Goal: Task Accomplishment & Management: Use online tool/utility

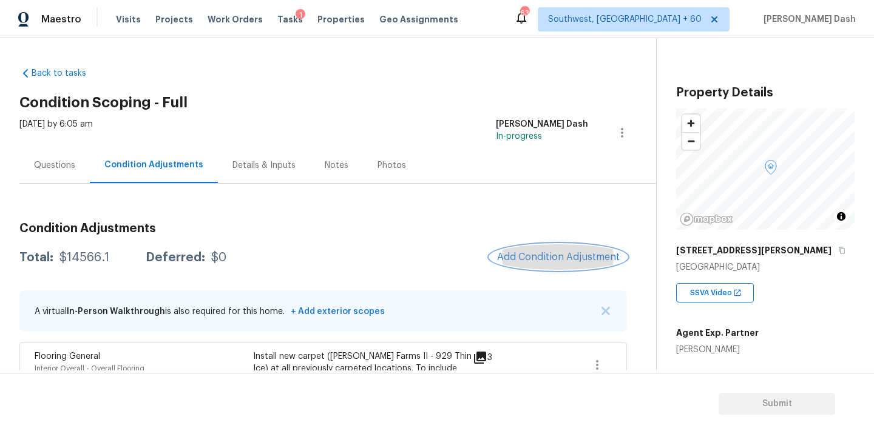
click at [535, 258] on span "Add Condition Adjustment" at bounding box center [558, 257] width 123 height 11
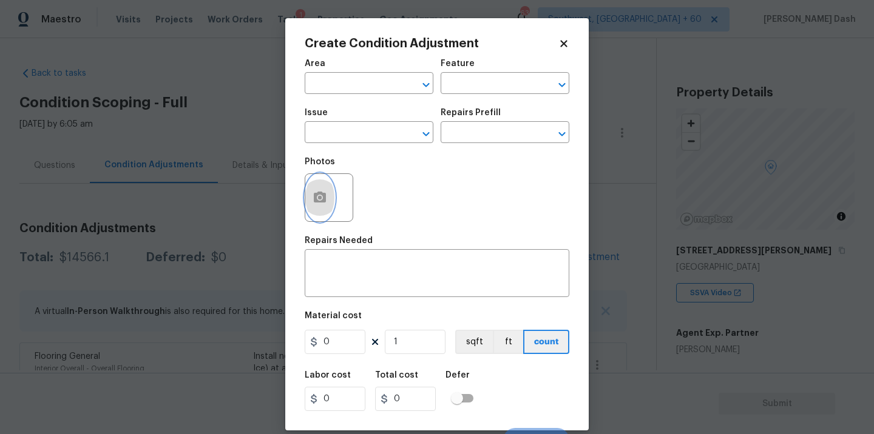
click at [306, 187] on button "button" at bounding box center [319, 197] width 29 height 47
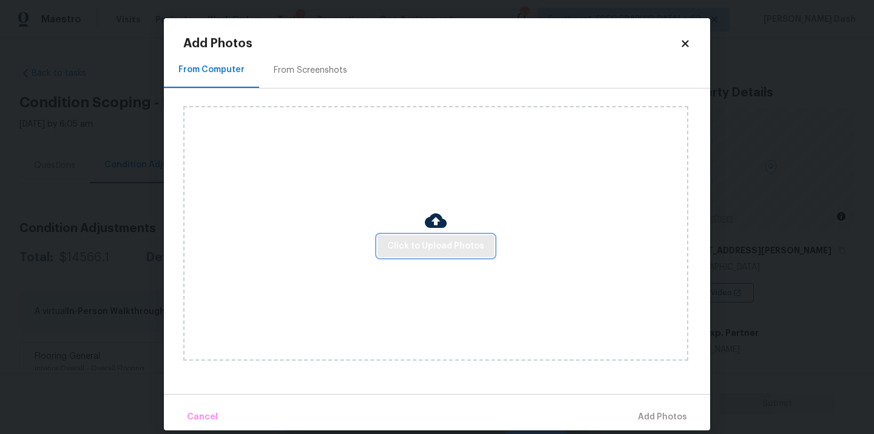
click at [437, 254] on button "Click to Upload Photos" at bounding box center [435, 246] width 116 height 22
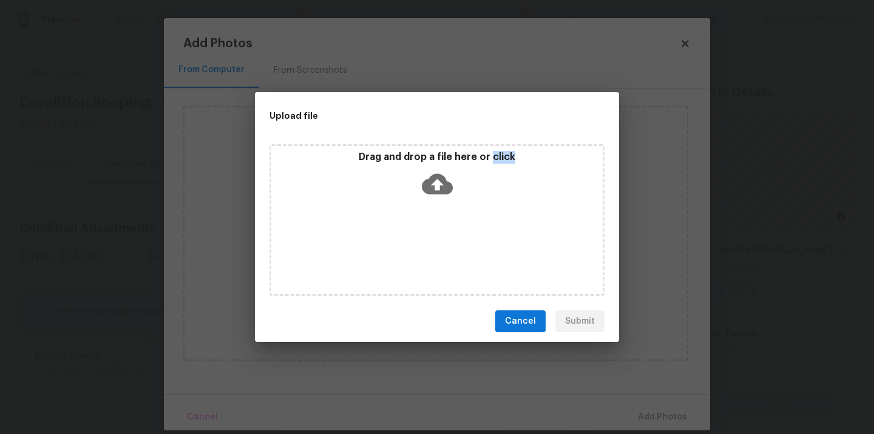
click at [437, 254] on div "Drag and drop a file here or click" at bounding box center [436, 220] width 335 height 152
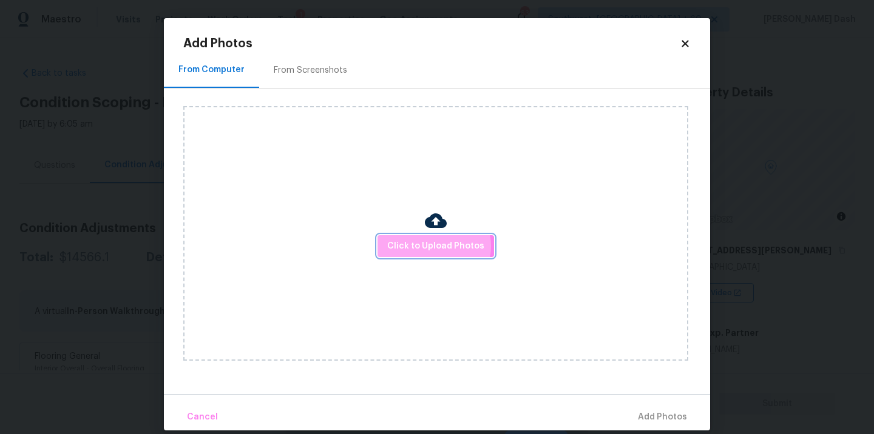
click at [377, 235] on button "Click to Upload Photos" at bounding box center [435, 246] width 116 height 22
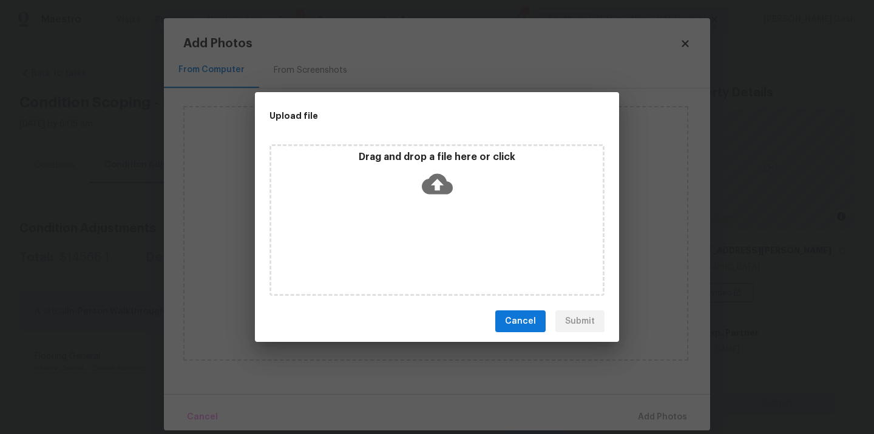
click at [439, 186] on icon at bounding box center [437, 184] width 31 height 21
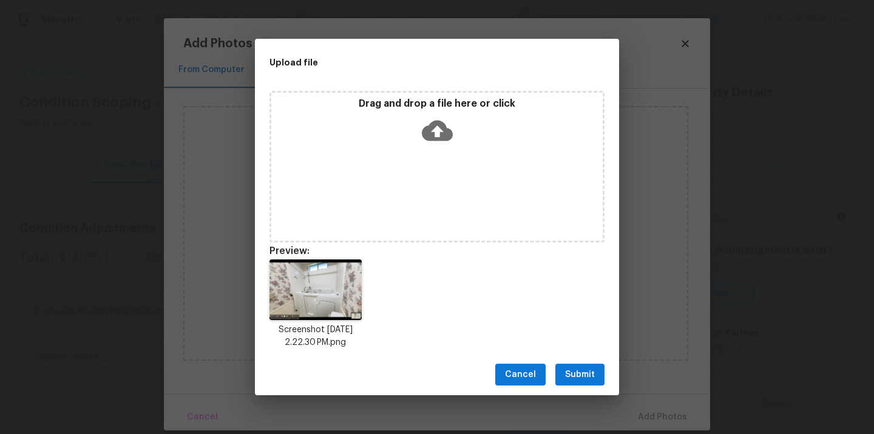
click at [584, 375] on span "Submit" at bounding box center [580, 375] width 30 height 15
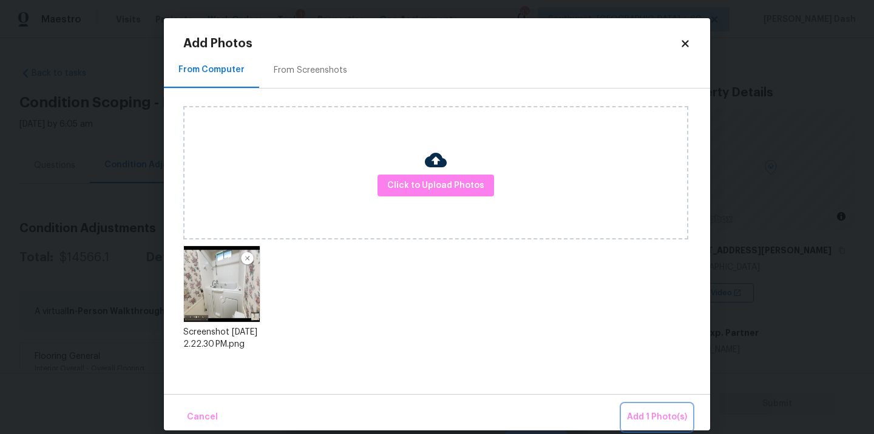
click at [643, 418] on span "Add 1 Photo(s)" at bounding box center [657, 417] width 60 height 15
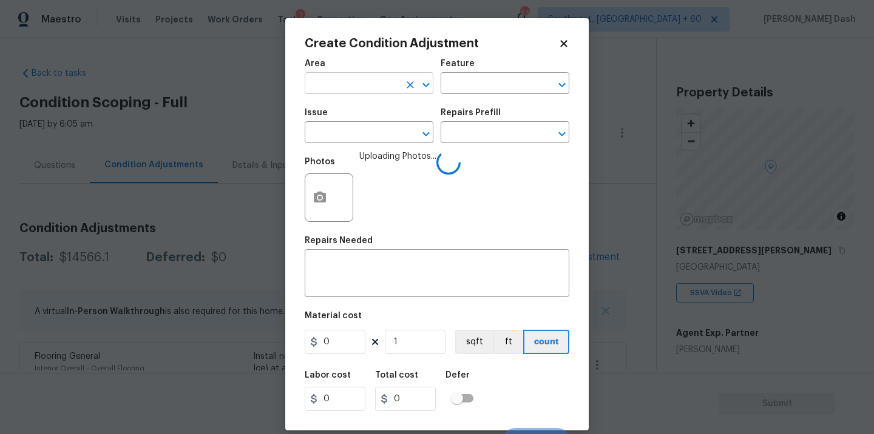
click at [374, 86] on input "text" at bounding box center [352, 84] width 95 height 19
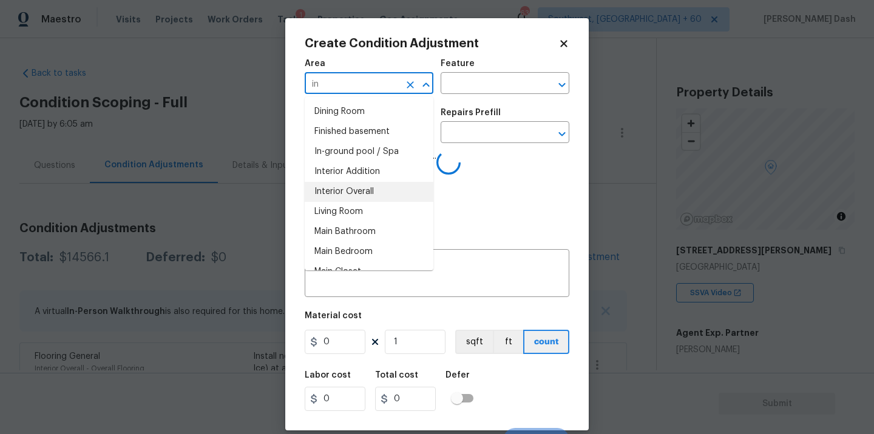
click at [345, 190] on li "Interior Overall" at bounding box center [369, 192] width 129 height 20
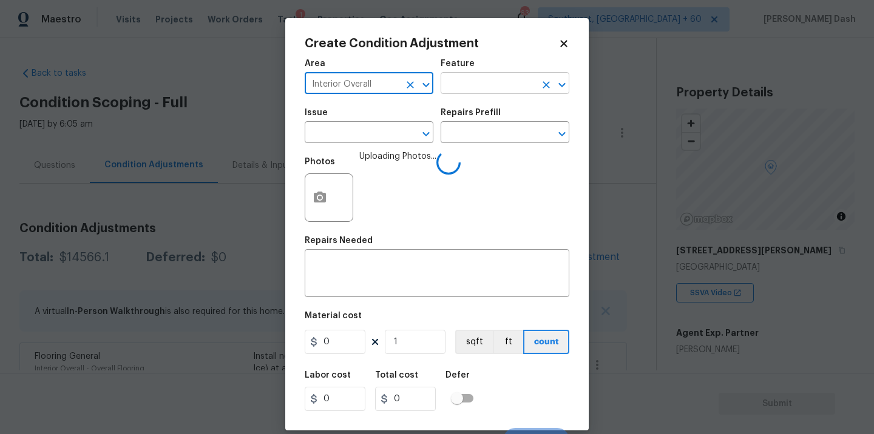
type input "Interior Overall"
click at [463, 86] on input "text" at bounding box center [487, 84] width 95 height 19
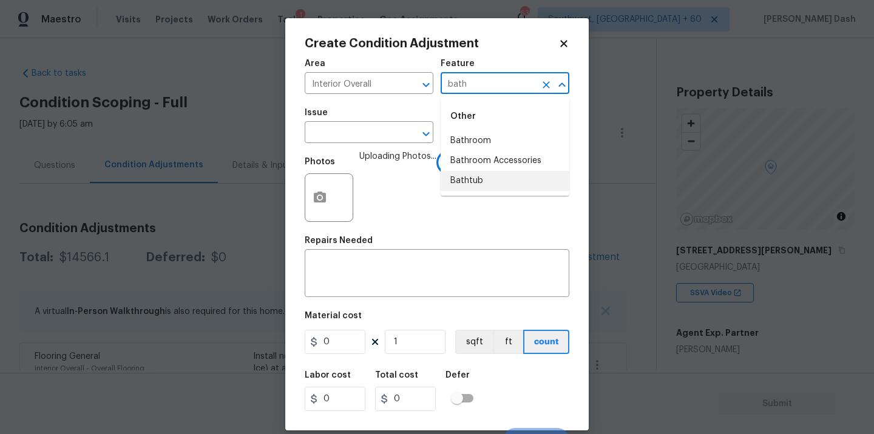
click at [457, 172] on li "Bathtub" at bounding box center [504, 181] width 129 height 20
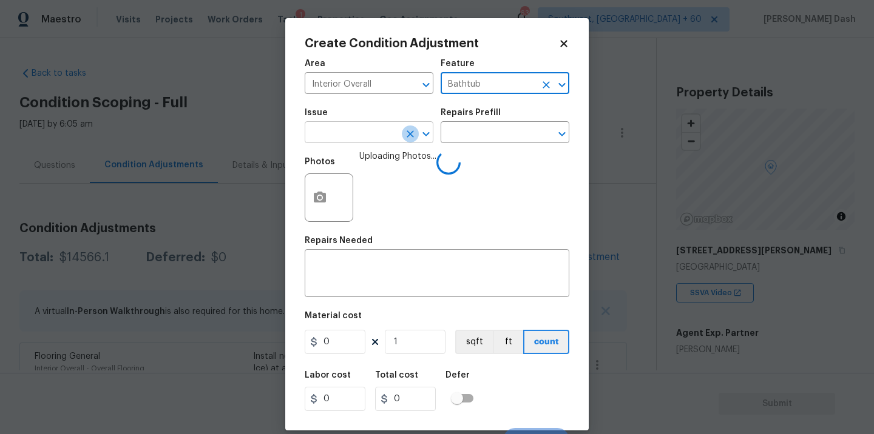
click at [403, 136] on button "Clear" at bounding box center [410, 134] width 17 height 17
type input "Bathtub"
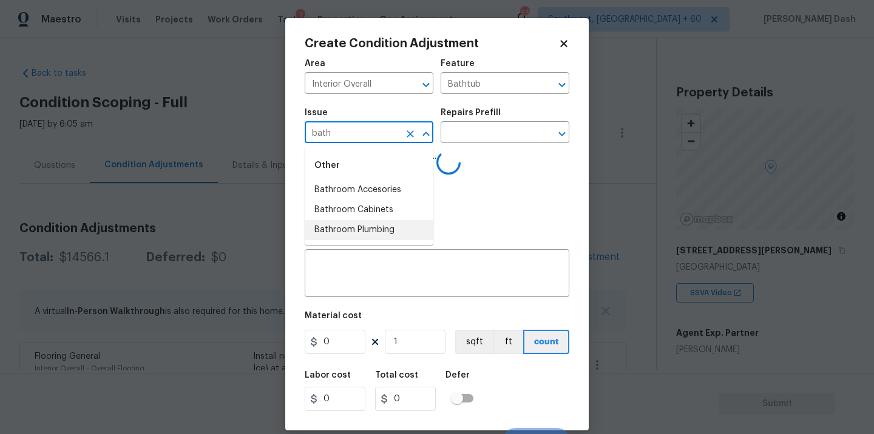
click at [382, 231] on li "Bathroom Plumbing" at bounding box center [369, 230] width 129 height 20
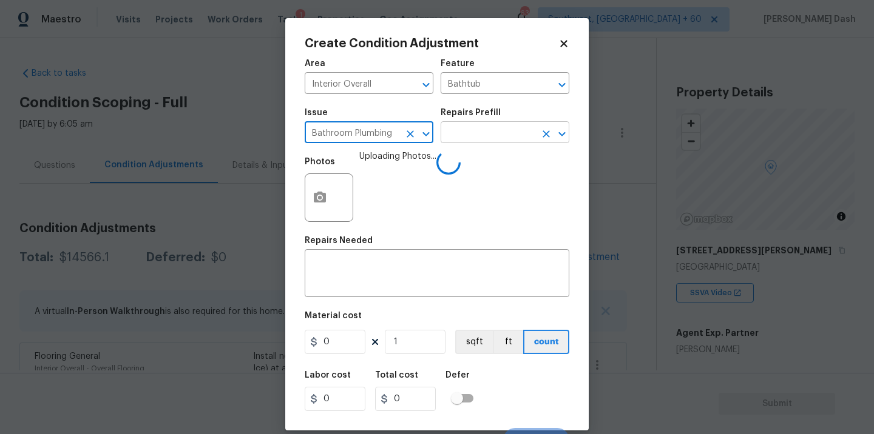
type input "Bathroom Plumbing"
click at [480, 138] on input "text" at bounding box center [487, 133] width 95 height 19
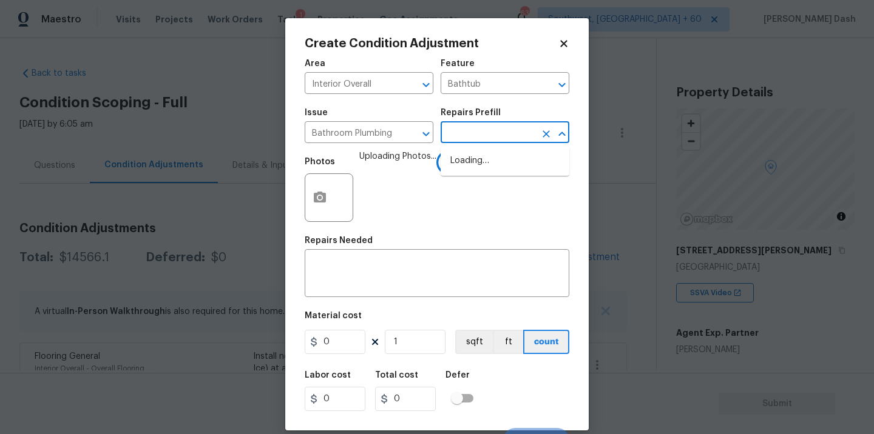
type input "b"
type input "a"
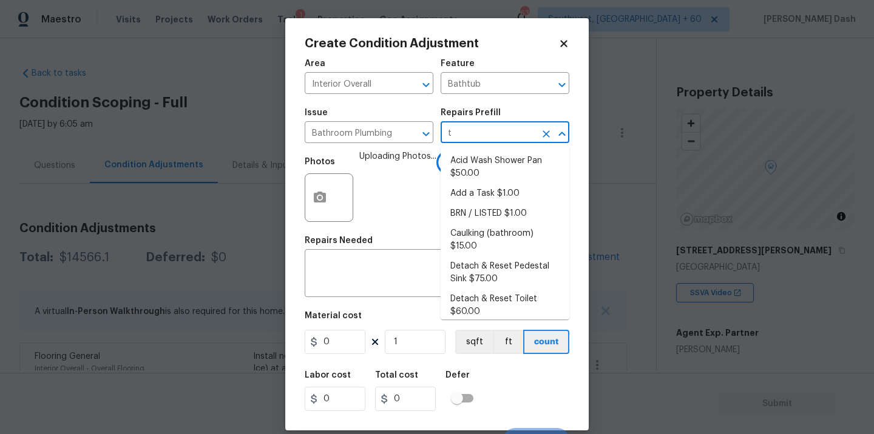
type input "th"
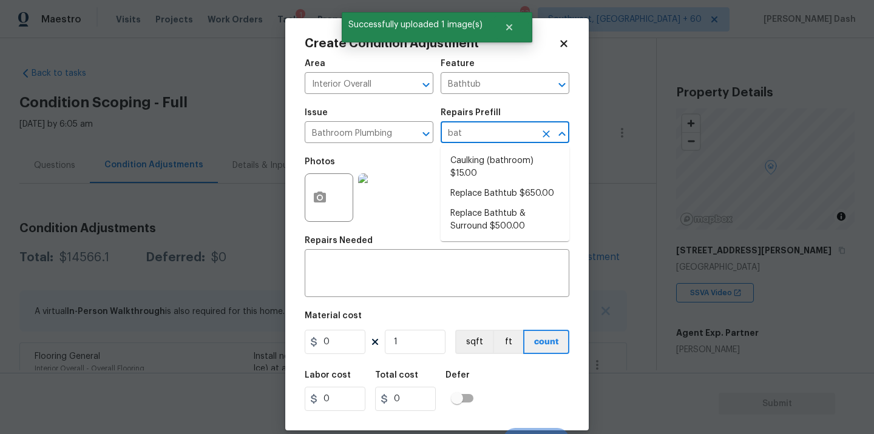
type input "bath"
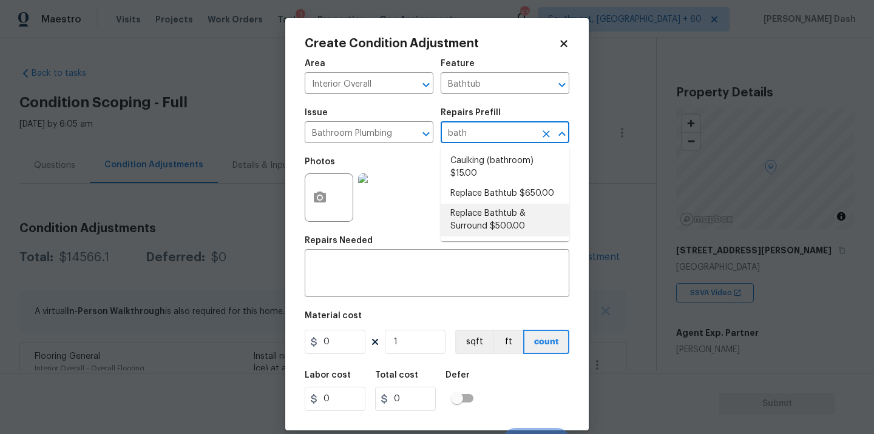
click at [480, 215] on li "Replace Bathtub & Surround $500.00" at bounding box center [504, 220] width 129 height 33
type input "Plumbing"
type textarea "Remove the existing bath tub & surround, confirm that the drain is still usable…"
type input "500"
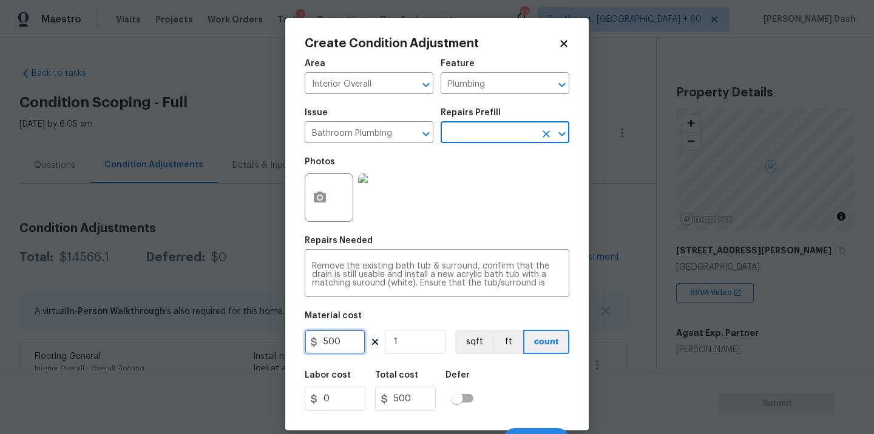
click at [338, 345] on input "500" at bounding box center [335, 342] width 61 height 24
type input "2000"
click at [493, 390] on div "Labor cost 0 Total cost 2000 Defer" at bounding box center [437, 391] width 265 height 55
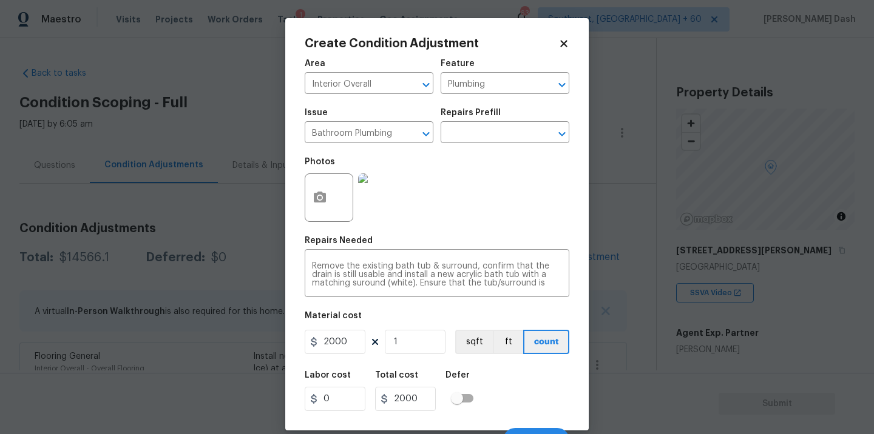
click at [510, 405] on div "Labor cost 0 Total cost 2000 Defer" at bounding box center [437, 391] width 265 height 55
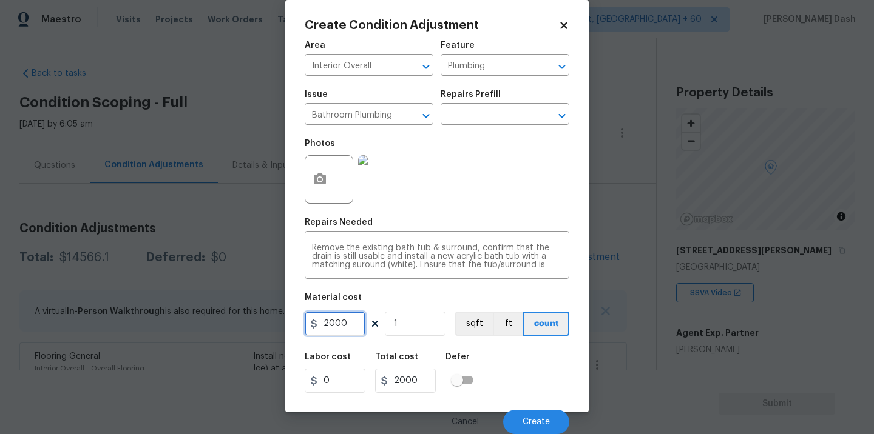
click at [342, 322] on input "2000" at bounding box center [335, 324] width 61 height 24
type input "2200"
click at [485, 365] on div "Labor cost 0 Total cost 2200 Defer" at bounding box center [437, 373] width 265 height 55
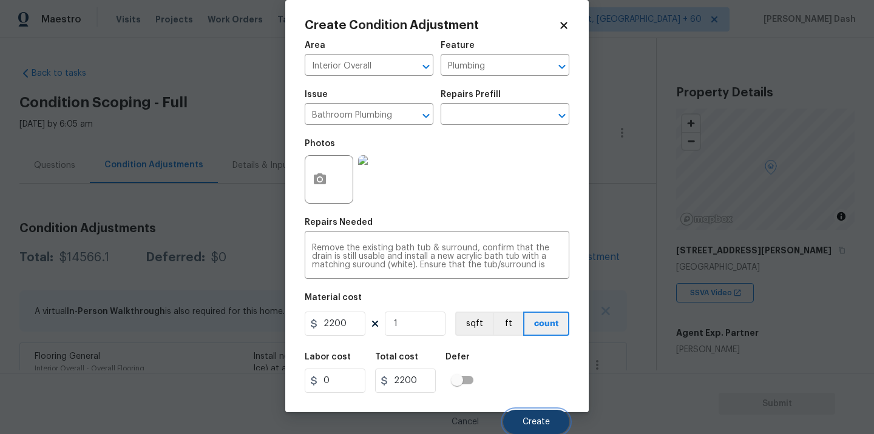
click at [530, 418] on span "Create" at bounding box center [535, 422] width 27 height 9
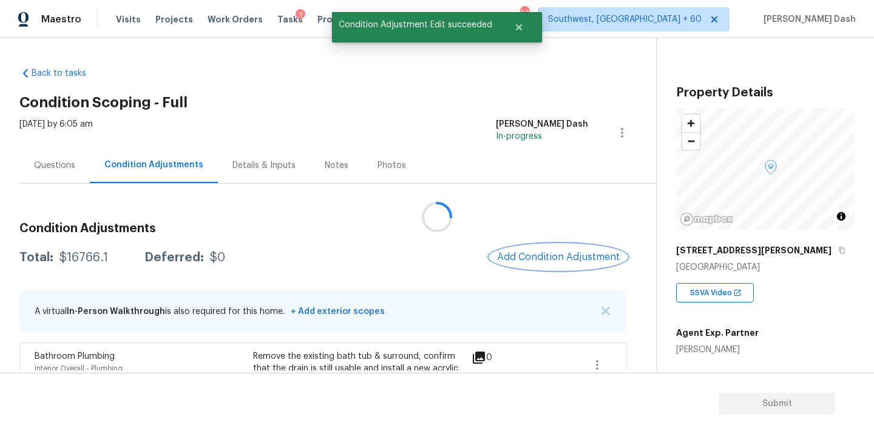
scroll to position [0, 0]
click at [536, 257] on span "Add Condition Adjustment" at bounding box center [558, 257] width 123 height 11
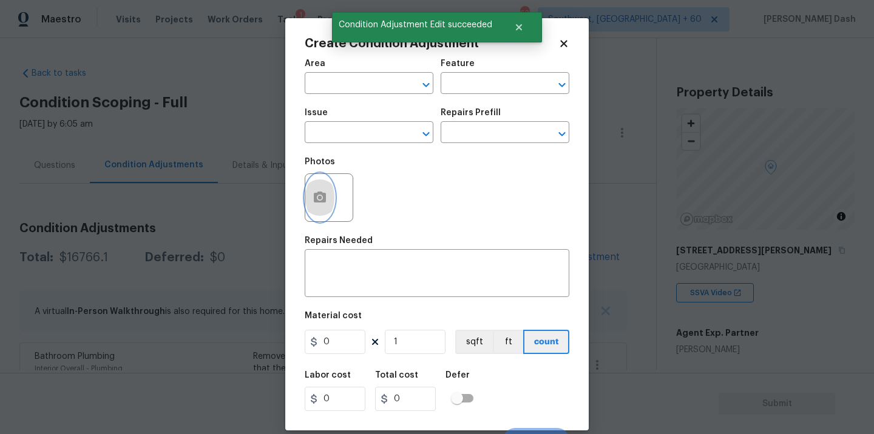
click at [315, 190] on button "button" at bounding box center [319, 197] width 29 height 47
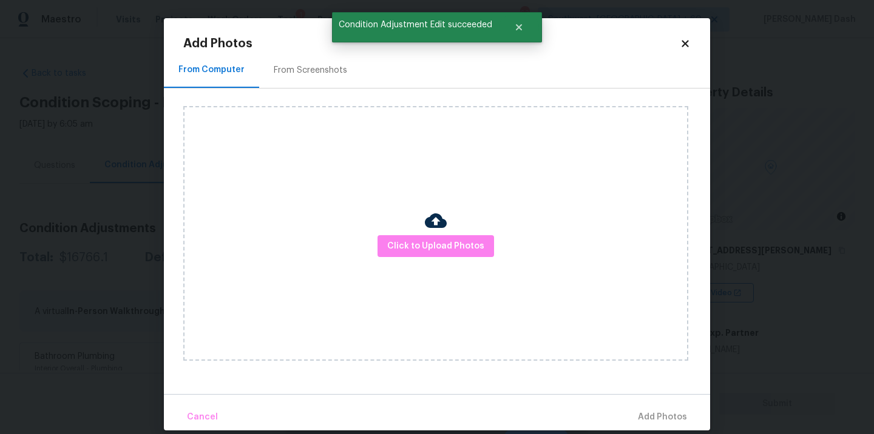
click at [424, 263] on div "Click to Upload Photos" at bounding box center [435, 233] width 505 height 255
click at [424, 249] on span "Click to Upload Photos" at bounding box center [435, 246] width 97 height 15
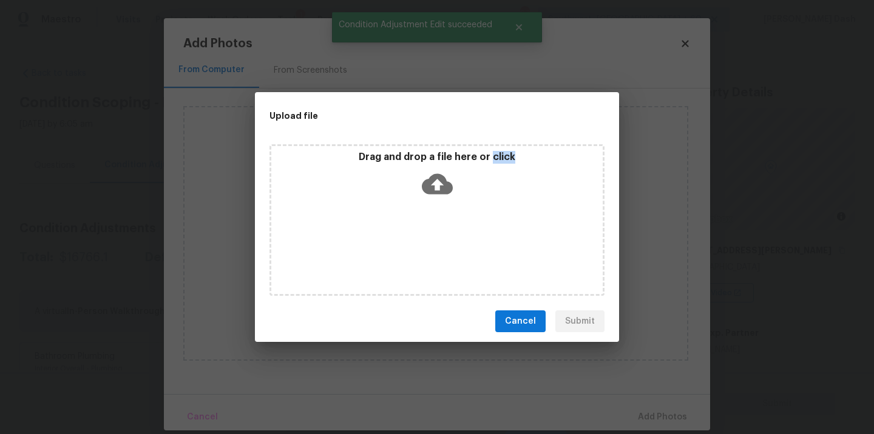
click at [424, 249] on div "Drag and drop a file here or click" at bounding box center [436, 220] width 335 height 152
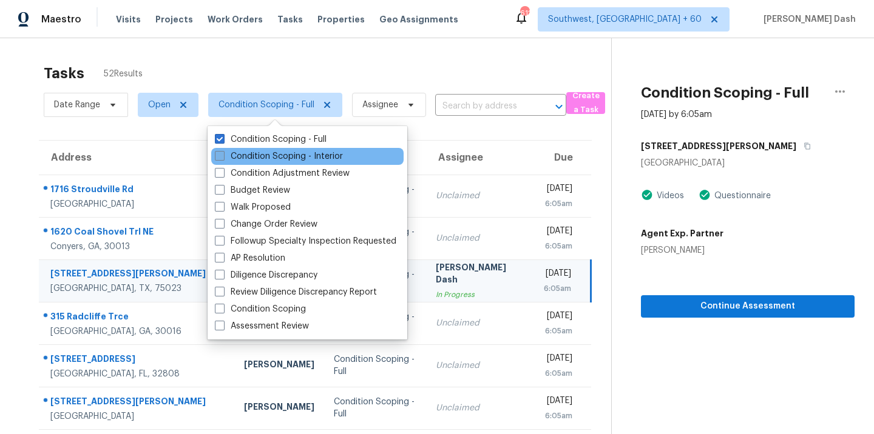
click at [279, 157] on label "Condition Scoping - Interior" at bounding box center [279, 156] width 128 height 12
click at [223, 157] on input "Condition Scoping - Interior" at bounding box center [219, 154] width 8 height 8
checkbox input "true"
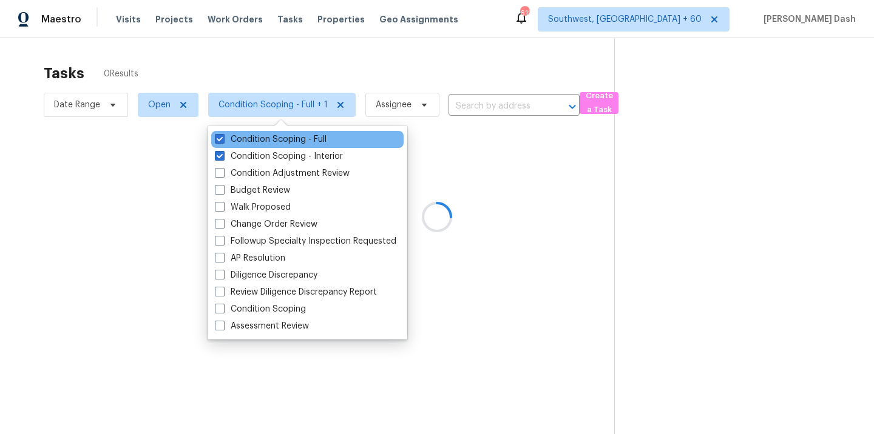
click at [283, 132] on div "Condition Scoping - Full" at bounding box center [307, 139] width 192 height 17
click at [284, 137] on label "Condition Scoping - Full" at bounding box center [271, 139] width 112 height 12
click at [223, 137] on input "Condition Scoping - Full" at bounding box center [219, 137] width 8 height 8
checkbox input "false"
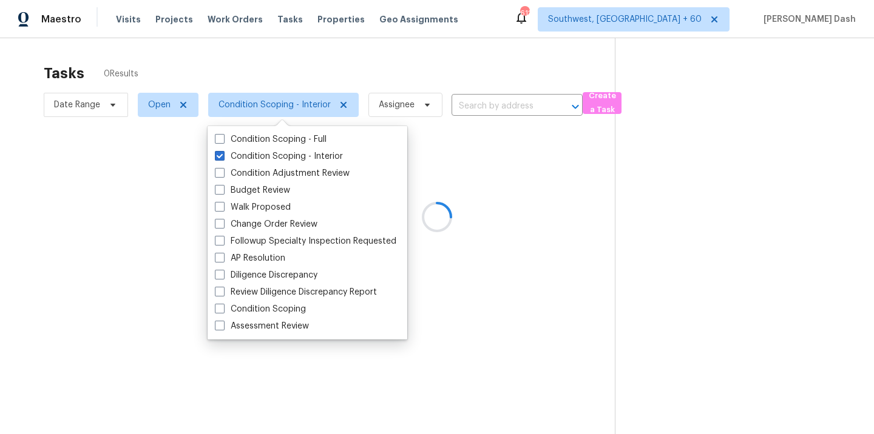
click at [283, 70] on div at bounding box center [437, 217] width 874 height 434
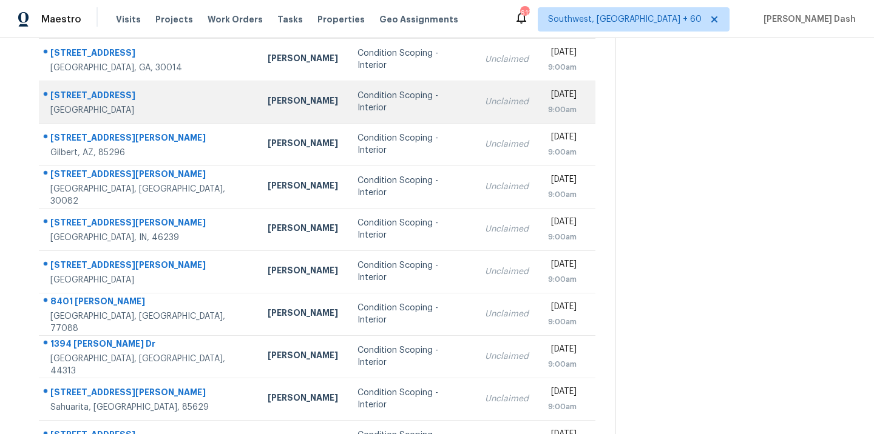
scroll to position [197, 0]
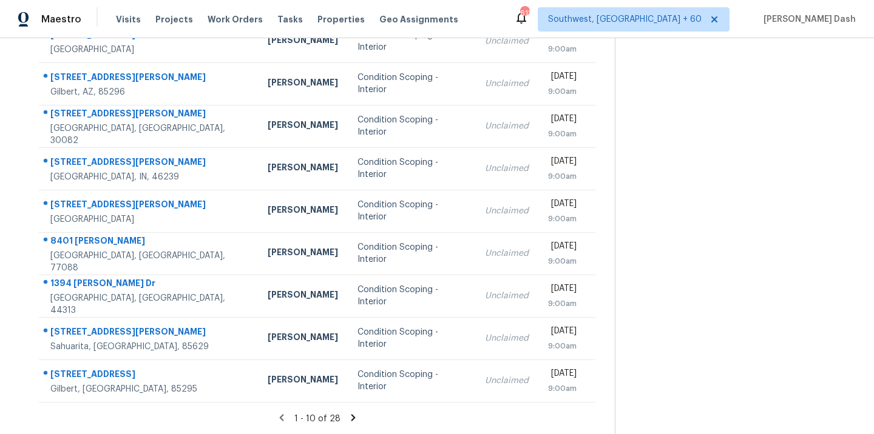
click at [348, 413] on icon at bounding box center [353, 418] width 11 height 11
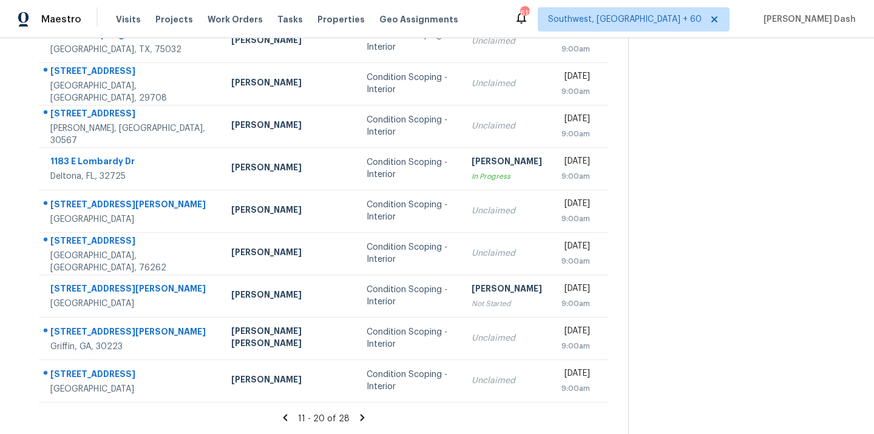
click at [357, 413] on icon at bounding box center [362, 418] width 11 height 11
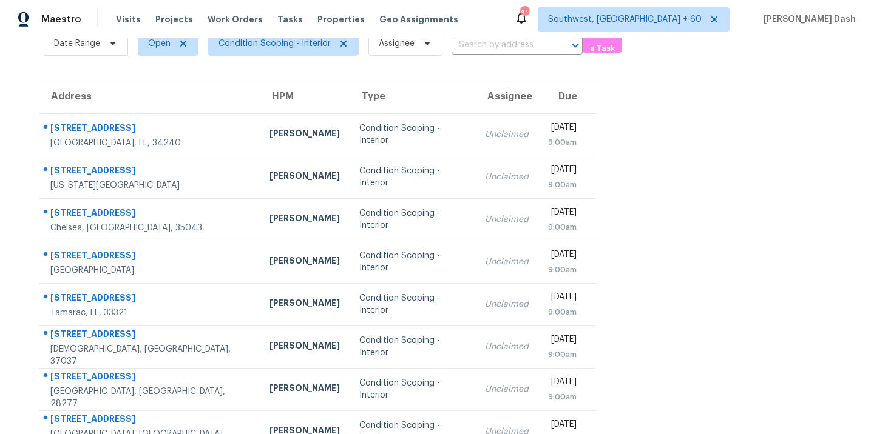
scroll to position [55, 0]
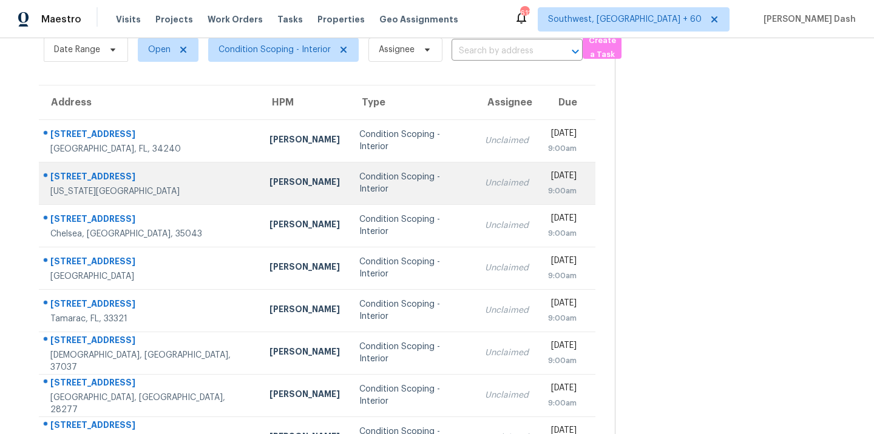
click at [349, 189] on td "Condition Scoping - Interior" at bounding box center [412, 183] width 126 height 42
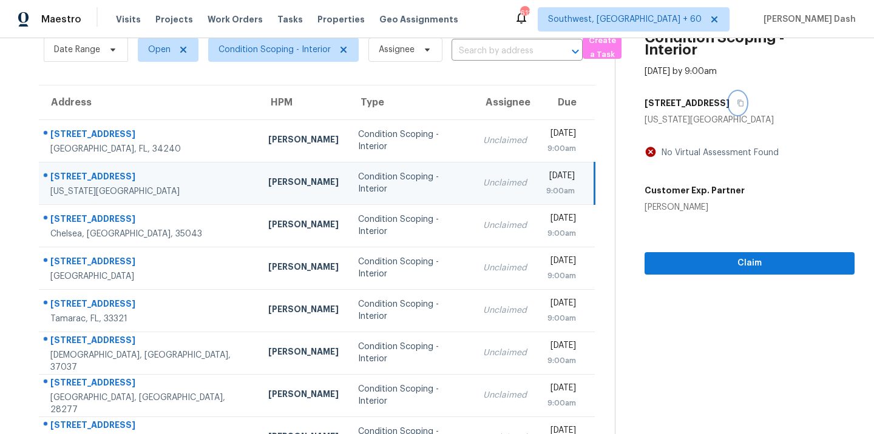
click at [729, 96] on button "button" at bounding box center [737, 103] width 16 height 22
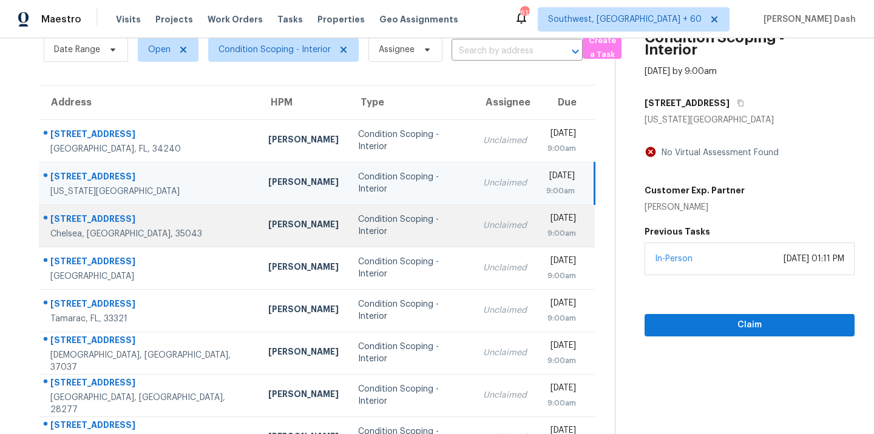
click at [348, 216] on td "Condition Scoping - Interior" at bounding box center [410, 225] width 125 height 42
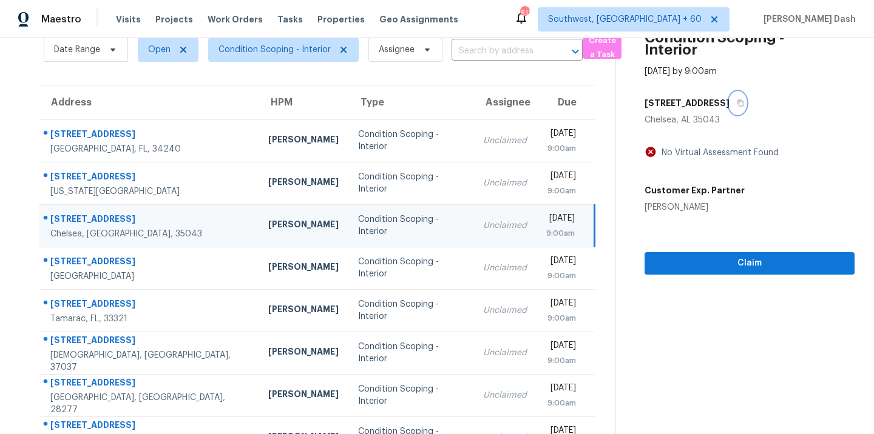
click at [729, 103] on button "button" at bounding box center [737, 103] width 16 height 22
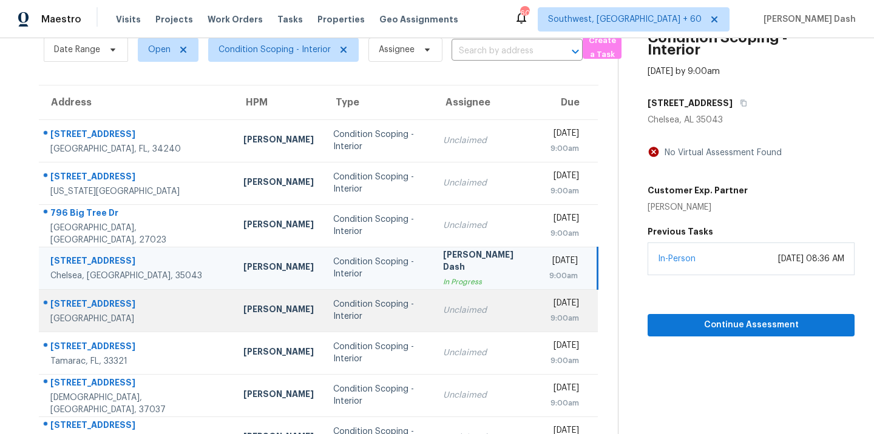
click at [333, 314] on div "Condition Scoping - Interior" at bounding box center [378, 310] width 90 height 24
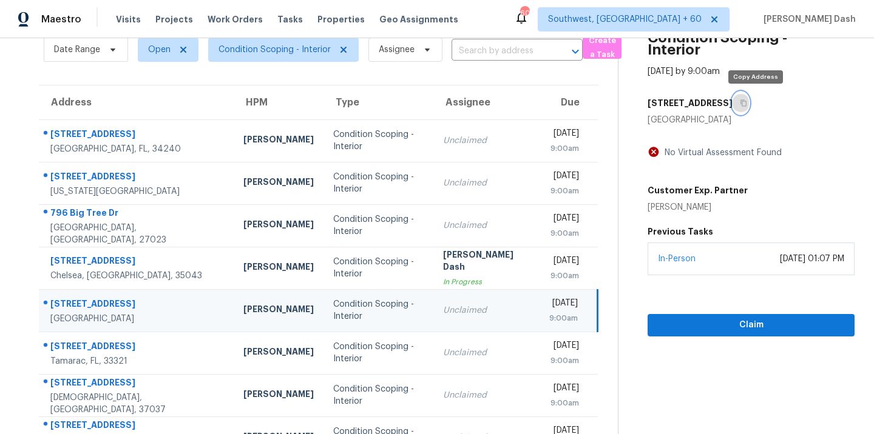
click at [749, 98] on button "button" at bounding box center [740, 103] width 16 height 22
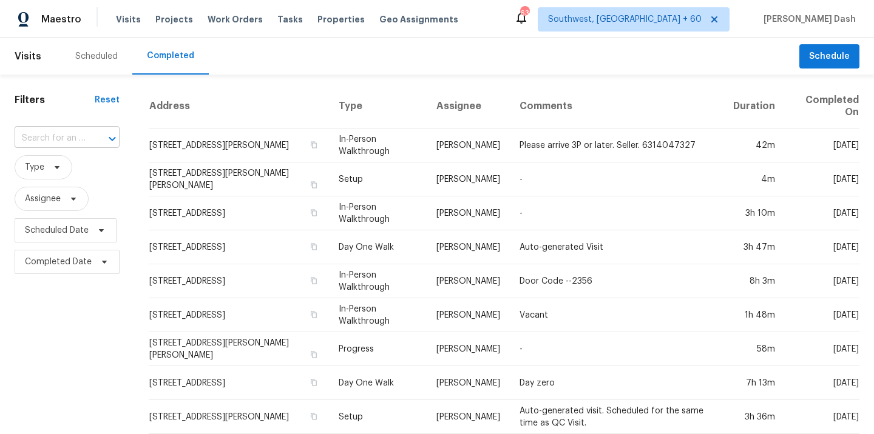
click at [88, 144] on div at bounding box center [104, 138] width 32 height 17
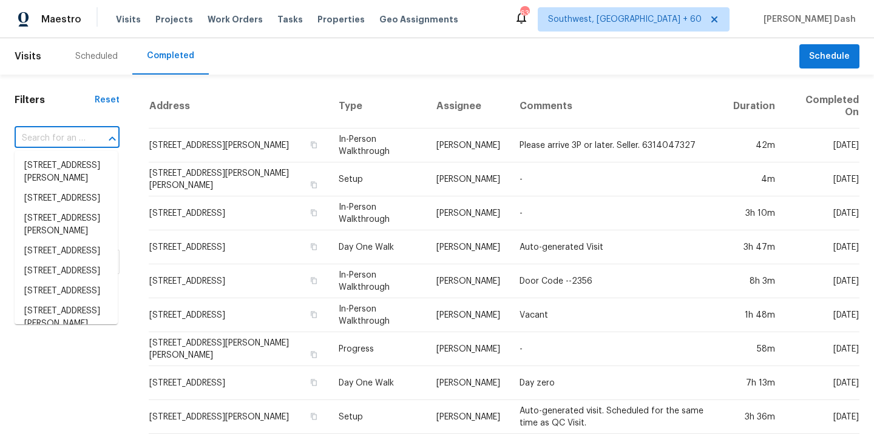
paste input "[STREET_ADDRESS][US_STATE]"
type input "[STREET_ADDRESS][US_STATE]"
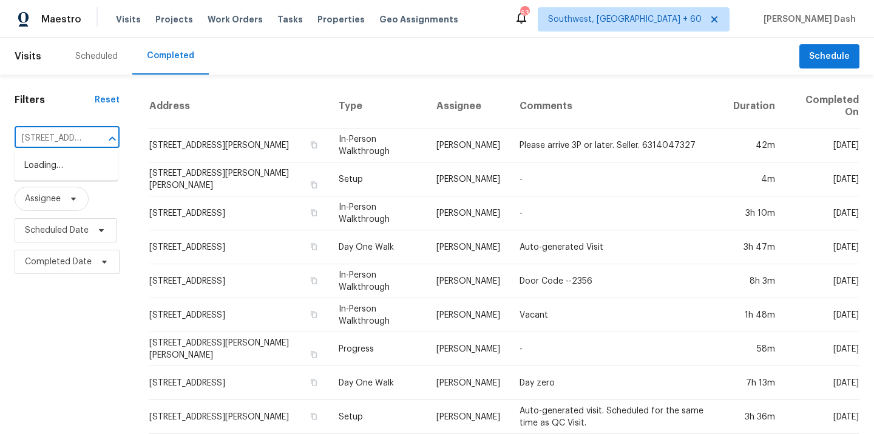
scroll to position [0, 105]
click at [78, 164] on li "[STREET_ADDRESS][US_STATE]" at bounding box center [66, 172] width 103 height 33
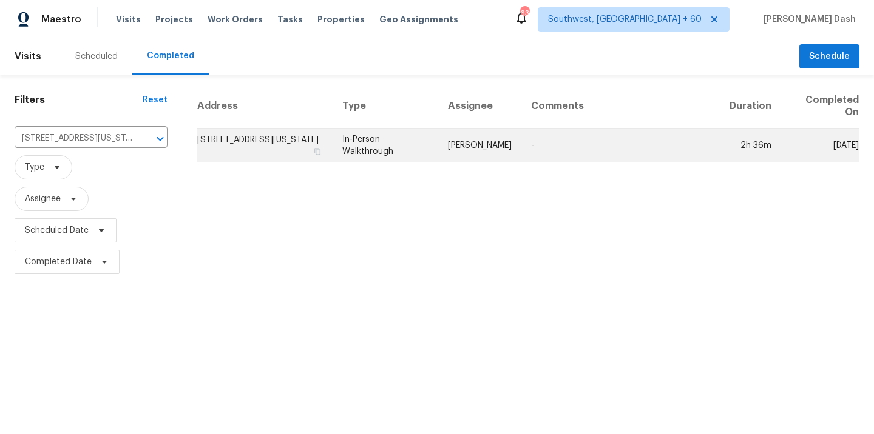
click at [426, 136] on td "In-Person Walkthrough" at bounding box center [385, 146] width 106 height 34
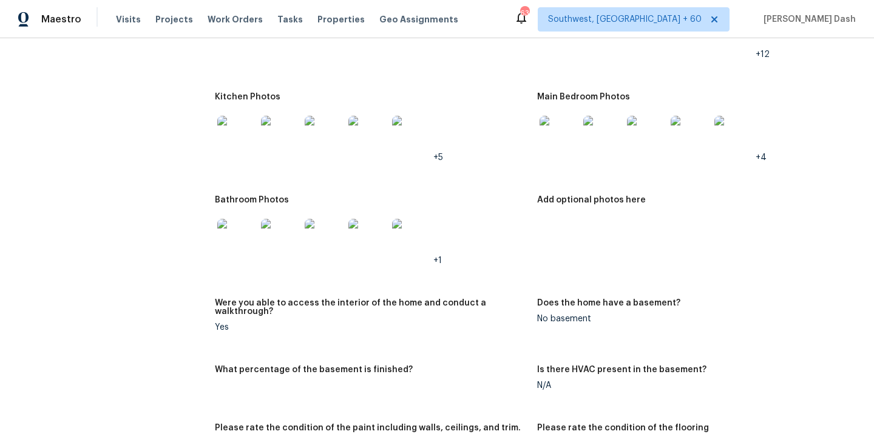
scroll to position [1519, 0]
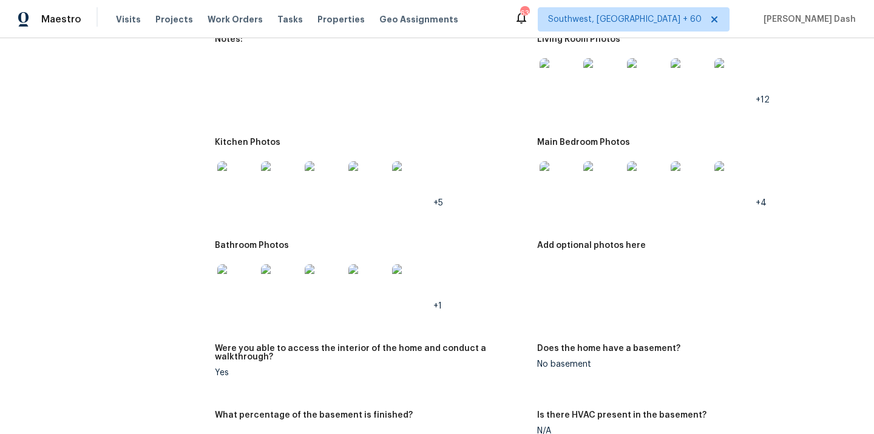
click at [356, 183] on img at bounding box center [367, 180] width 39 height 39
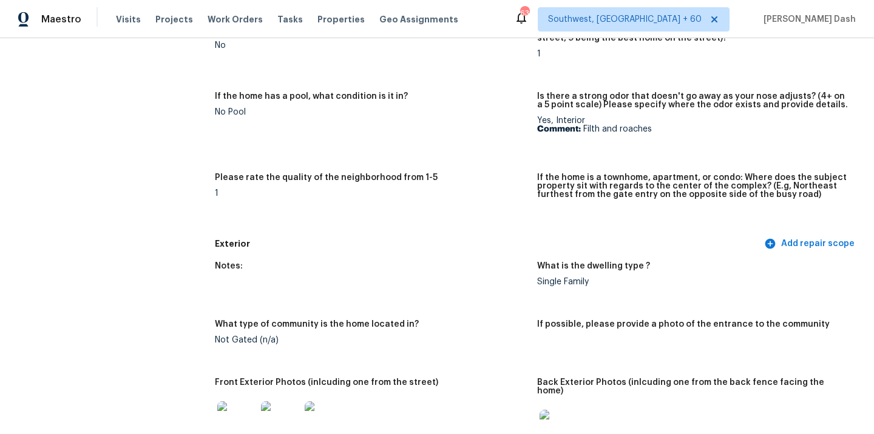
scroll to position [0, 0]
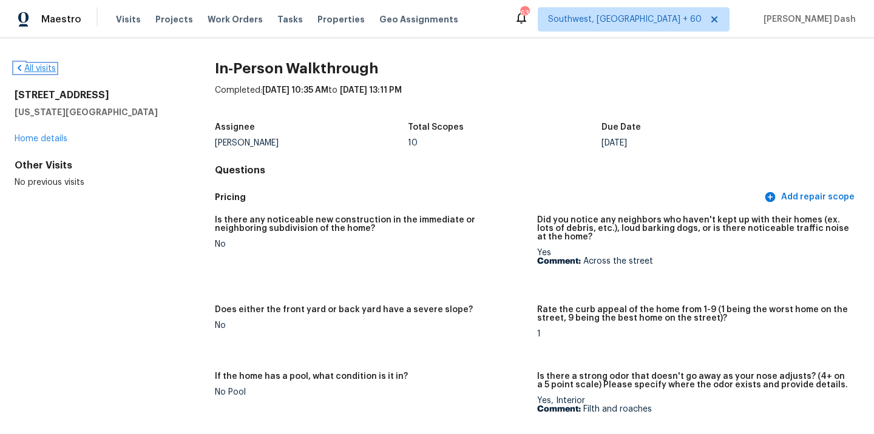
click at [44, 69] on link "All visits" at bounding box center [35, 68] width 41 height 8
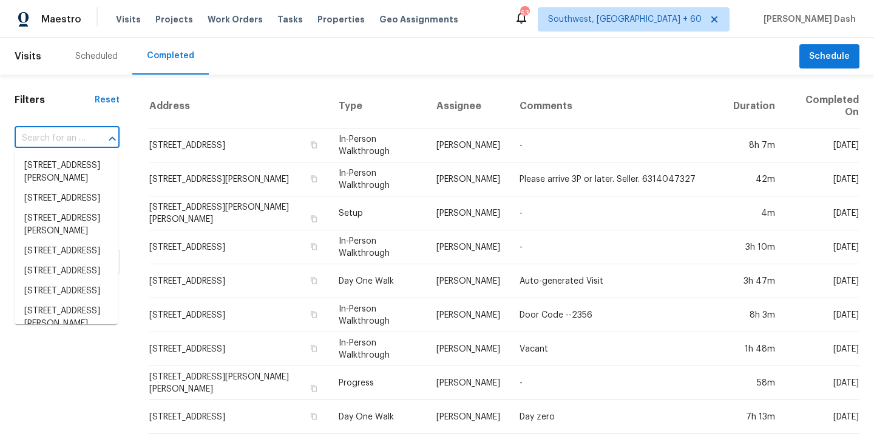
click at [67, 145] on input "text" at bounding box center [50, 138] width 71 height 19
paste input "[STREET_ADDRESS][PERSON_NAME]"
type input "[STREET_ADDRESS][PERSON_NAME]"
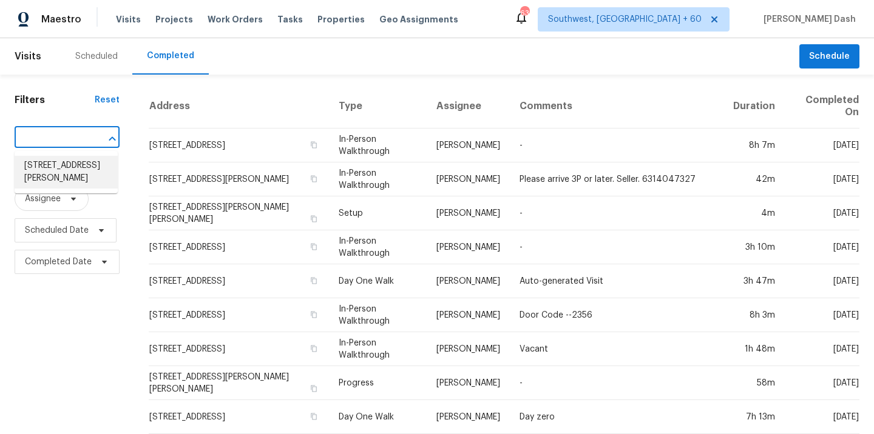
click at [80, 170] on li "[STREET_ADDRESS][PERSON_NAME]" at bounding box center [66, 172] width 103 height 33
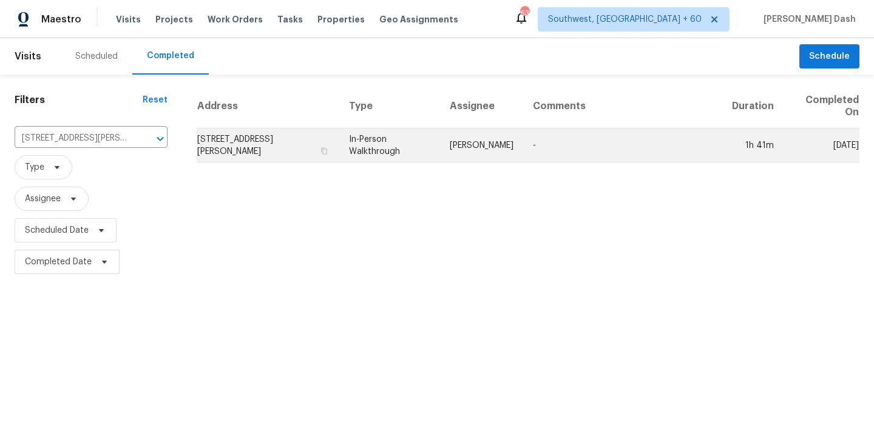
click at [402, 147] on td "In-Person Walkthrough" at bounding box center [389, 146] width 101 height 34
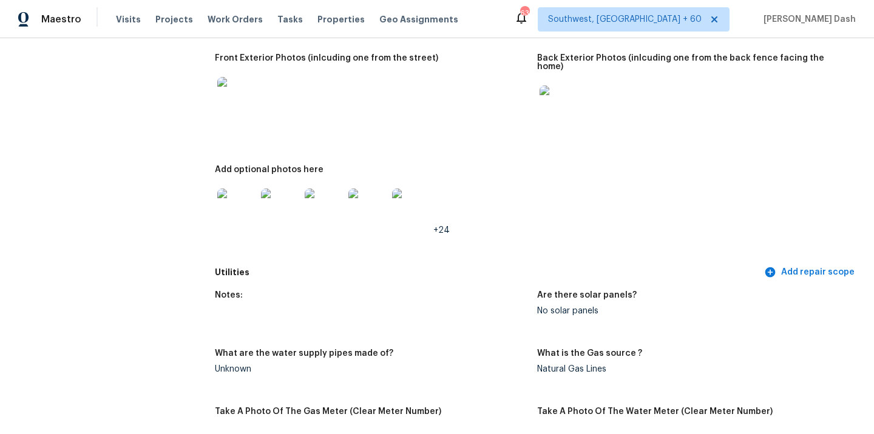
scroll to position [567, 0]
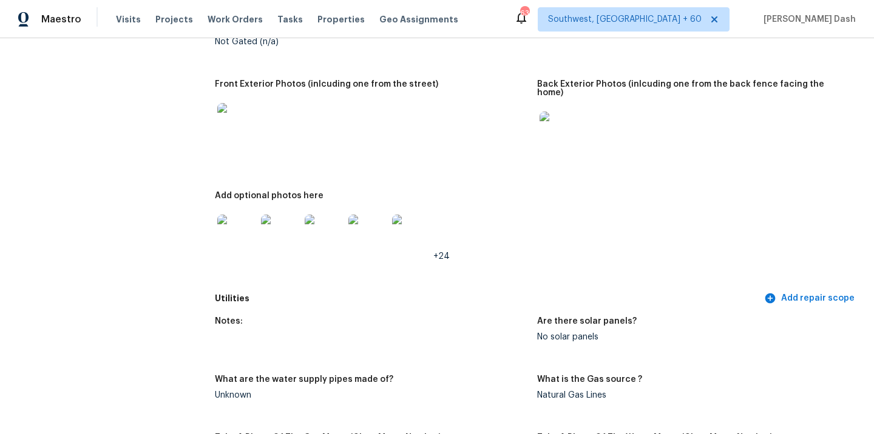
click at [229, 215] on img at bounding box center [236, 234] width 39 height 39
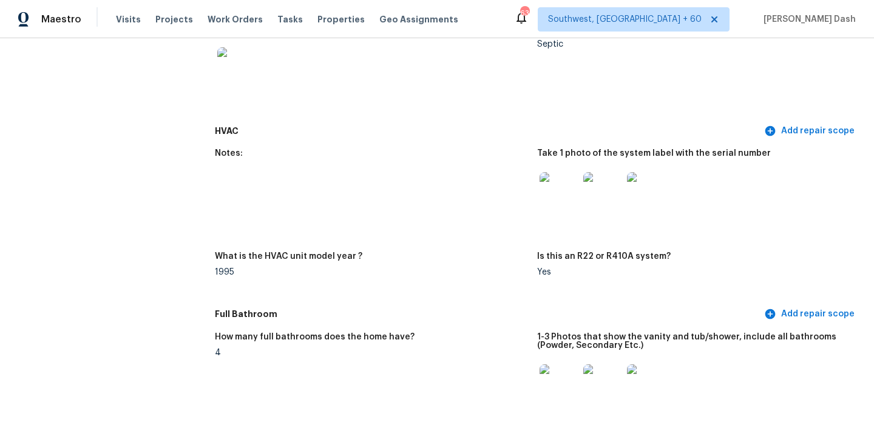
scroll to position [1653, 0]
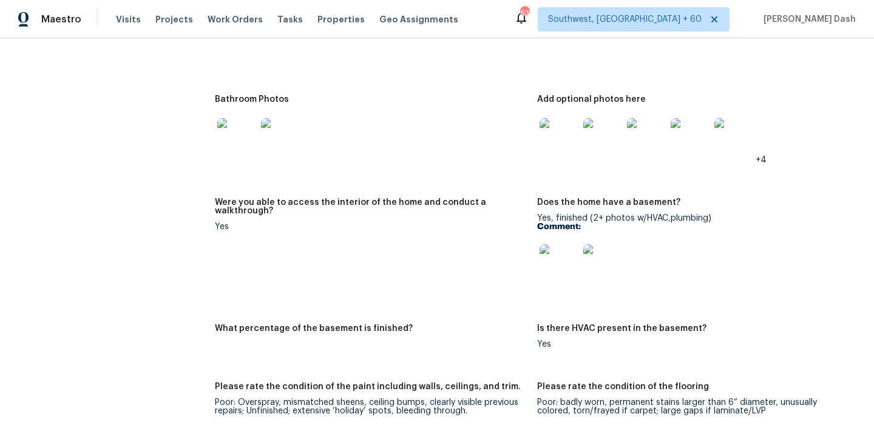
click at [562, 130] on img at bounding box center [558, 137] width 39 height 39
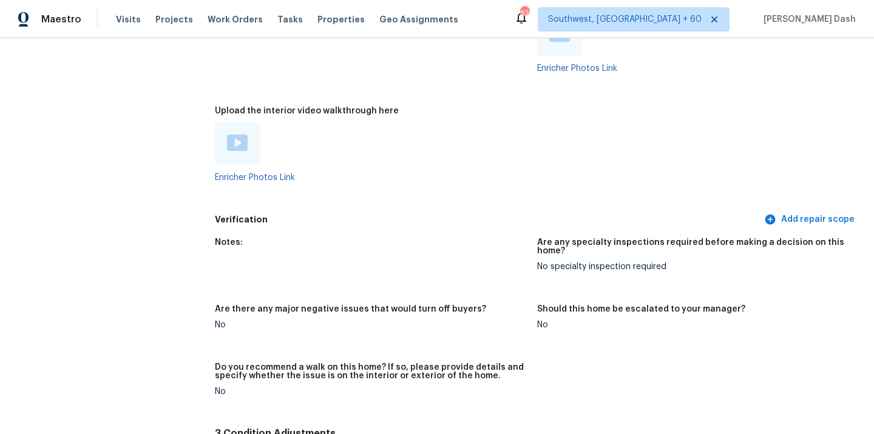
scroll to position [2304, 0]
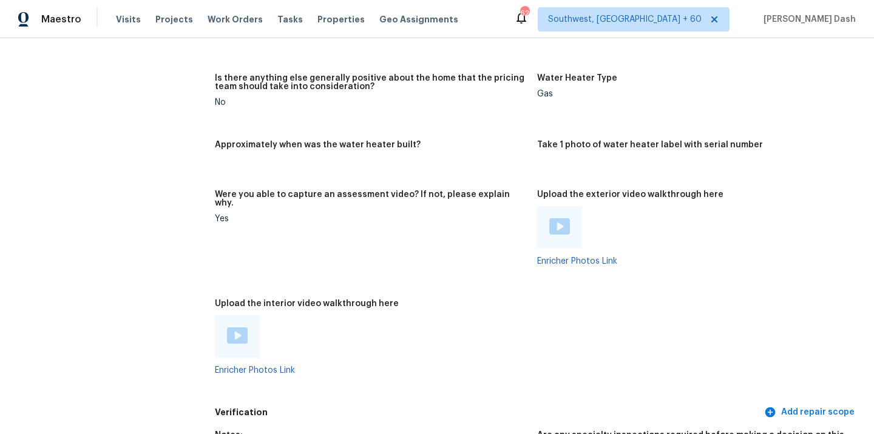
click at [241, 328] on img at bounding box center [237, 336] width 21 height 16
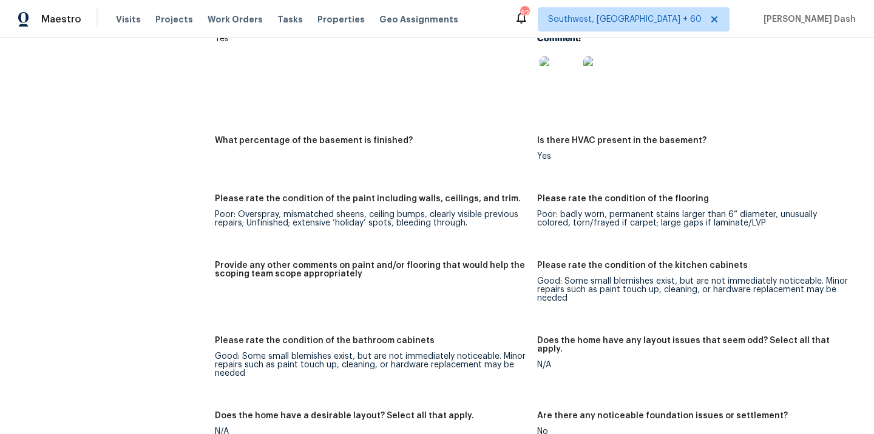
scroll to position [1702, 0]
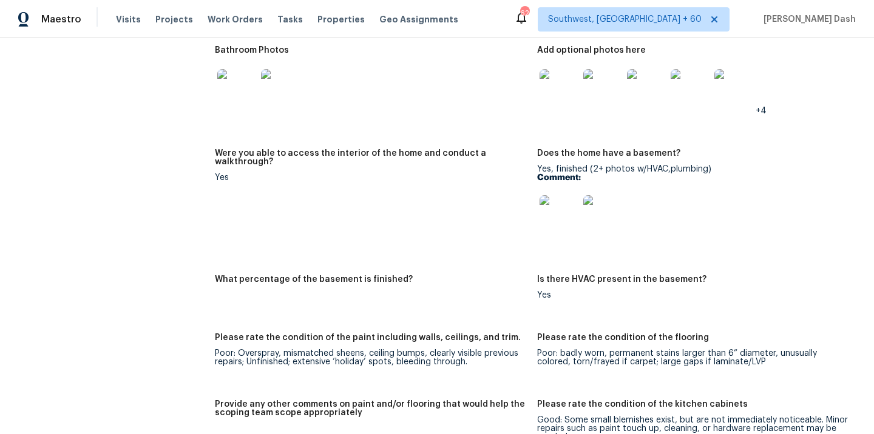
click at [559, 75] on img at bounding box center [558, 88] width 39 height 39
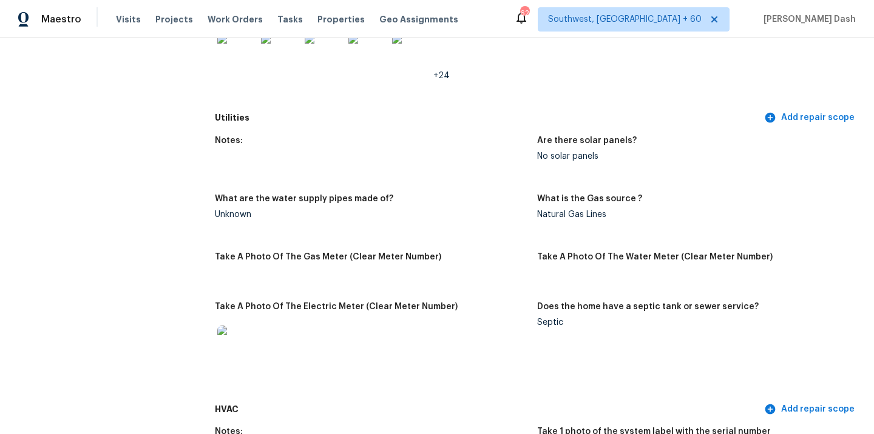
scroll to position [0, 0]
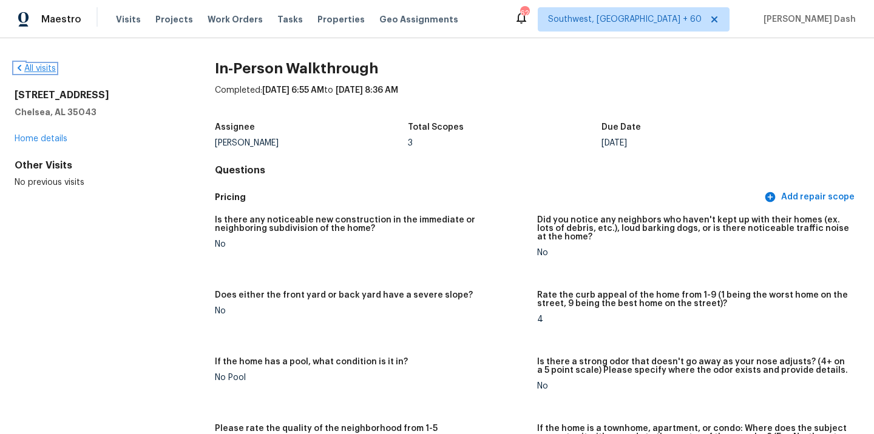
click at [41, 66] on link "All visits" at bounding box center [35, 68] width 41 height 8
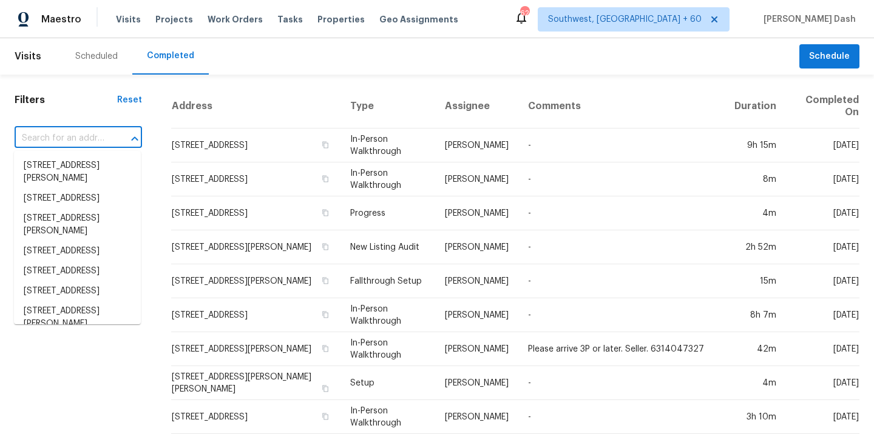
click at [74, 146] on input "text" at bounding box center [61, 138] width 93 height 19
paste input "[STREET_ADDRESS]"
type input "[STREET_ADDRESS]"
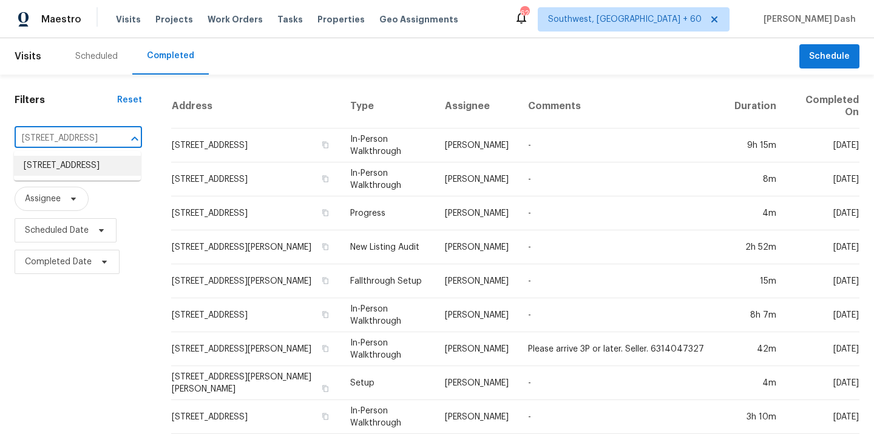
click at [82, 169] on li "[STREET_ADDRESS]" at bounding box center [77, 166] width 127 height 20
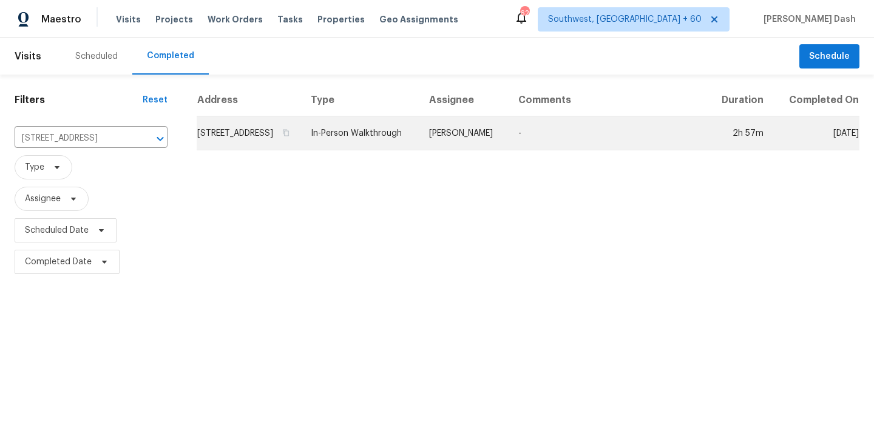
click at [419, 136] on td "In-Person Walkthrough" at bounding box center [360, 133] width 118 height 34
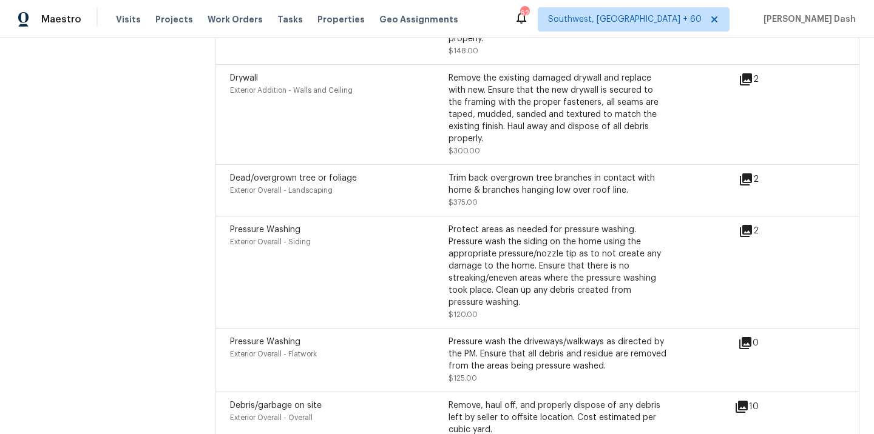
scroll to position [3715, 0]
